Goal: Communication & Community: Ask a question

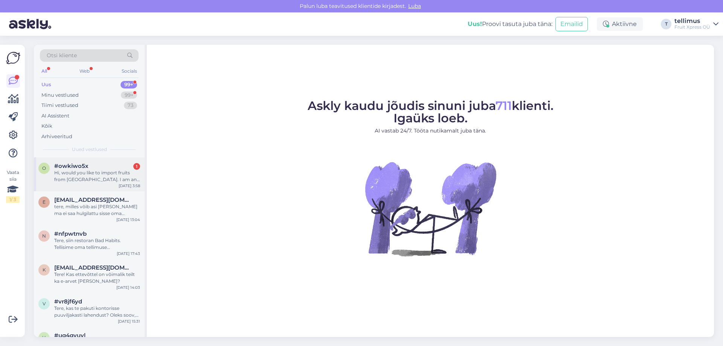
click at [97, 180] on div "Hi, would you like to import fruits from [GEOGRAPHIC_DATA]. I am an [DEMOGRAPHI…" at bounding box center [97, 176] width 86 height 14
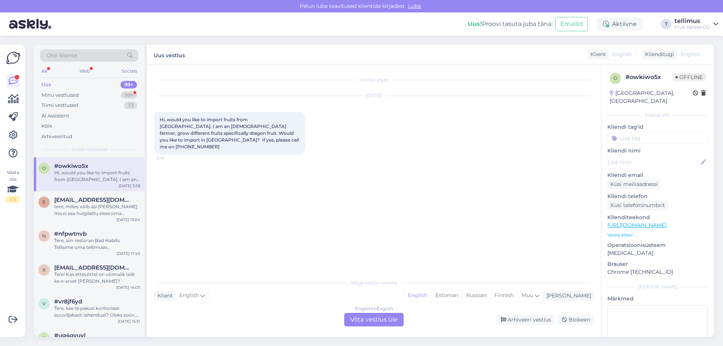
click at [365, 320] on div "English to English Võta vestlus üle" at bounding box center [373, 320] width 59 height 14
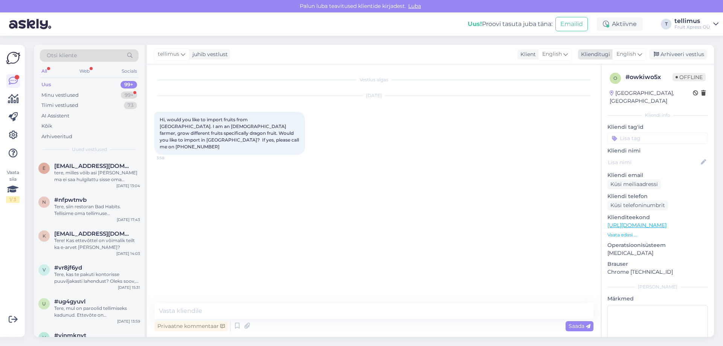
click at [634, 53] on span "English" at bounding box center [626, 54] width 20 height 8
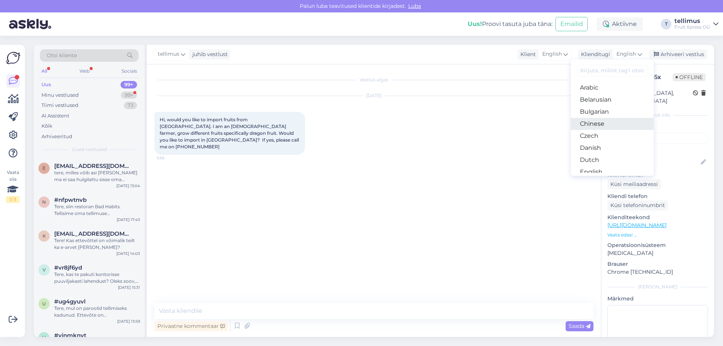
scroll to position [75, 0]
click at [589, 109] on link "Estonian" at bounding box center [612, 109] width 83 height 12
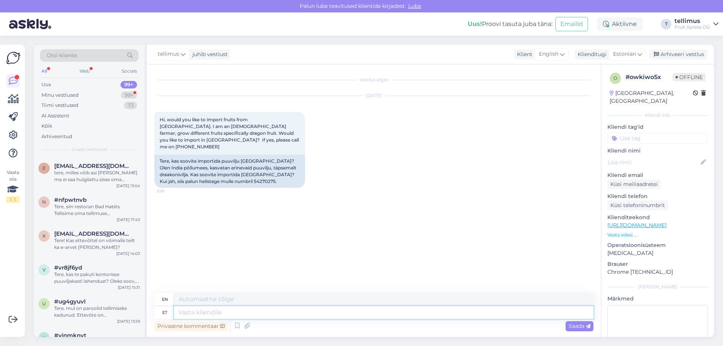
click at [192, 315] on textarea at bounding box center [383, 312] width 419 height 13
type textarea "Tere,"
type textarea "Hello,"
type textarea "Tere, palun s"
type textarea "Hello, please."
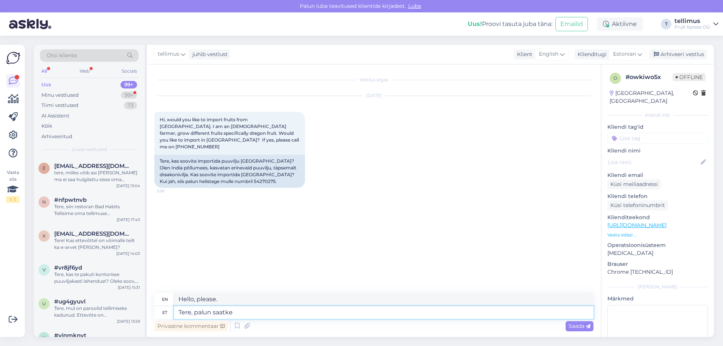
type textarea "Tere, palun saatke"
type textarea "Hello, please send"
type textarea "Tere, palun saatke e-m"
type textarea "Hello, please send an email."
type textarea "Tere, palun saatke e-mail o"
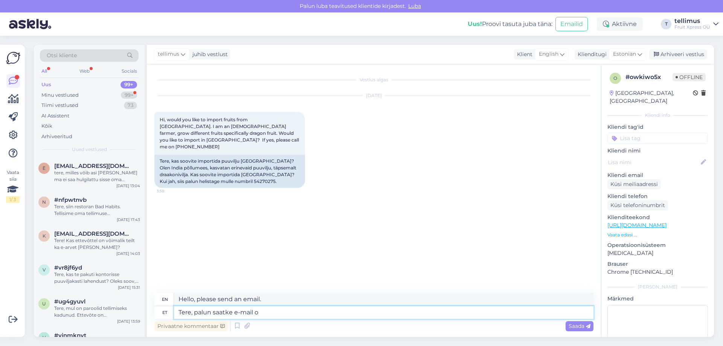
type textarea "Hello, please send an e-mail."
type textarea "Tere, palun saatke e-mail ost"
type textarea "Hello, please send an e-mail to"
type textarea "Tere, palun saatke e-mail ost@fr"
type textarea "Hello, please send an e-mail to ost@"
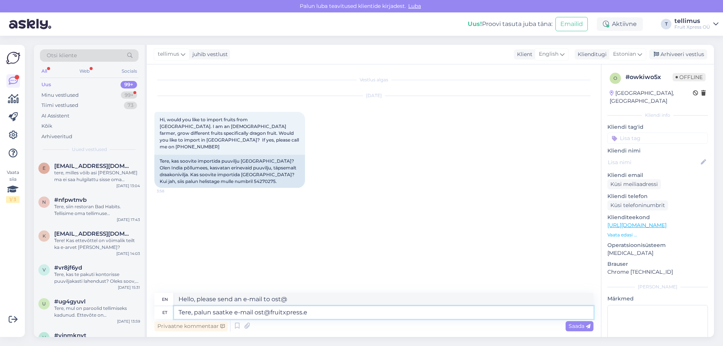
type textarea "Tere, palun saatke e-mail [EMAIL_ADDRESS][DOMAIN_NAME]"
type textarea "Hello, please send an e-mail [EMAIL_ADDRESS][DOMAIN_NAME]"
type textarea "Tere, palun saatke e-mail [EMAIL_ADDRESS][DOMAIN_NAME]"
click at [581, 324] on span "Saada" at bounding box center [579, 326] width 22 height 7
